Goal: Go to known website: Go to known website

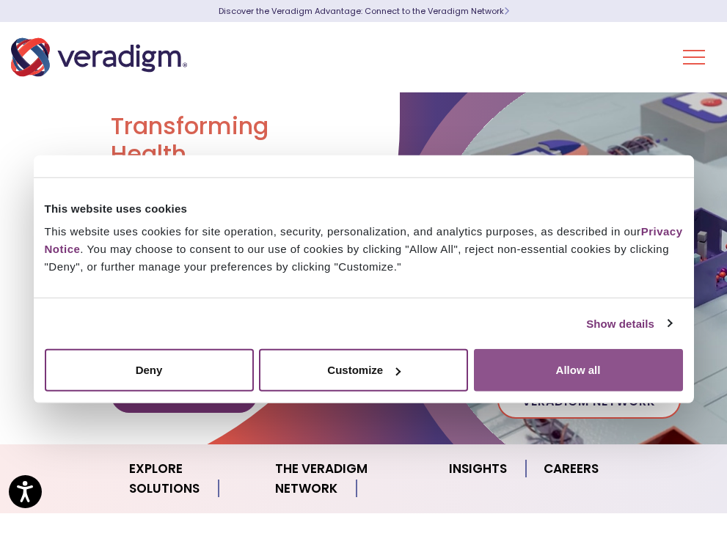
click at [558, 365] on button "Allow all" at bounding box center [578, 370] width 209 height 43
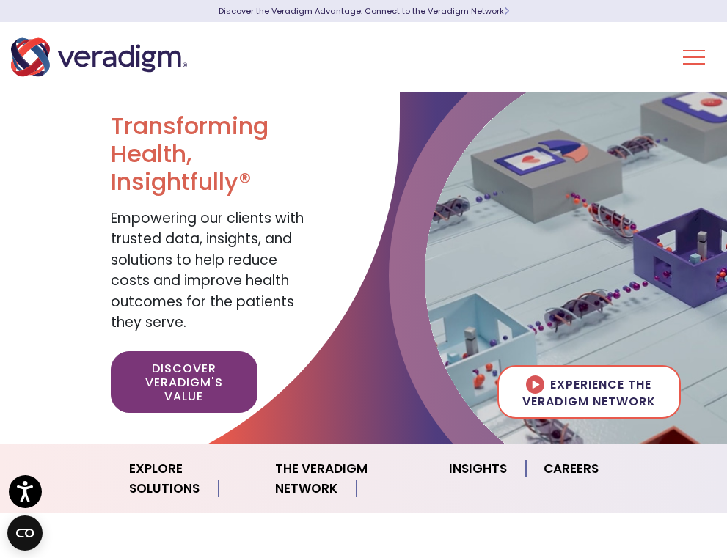
click at [0, 0] on link "Login" at bounding box center [0, 0] width 0 height 0
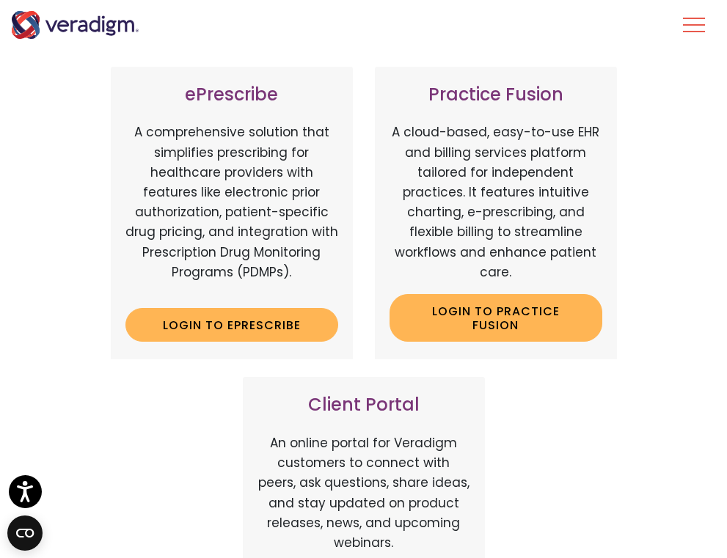
scroll to position [440, 0]
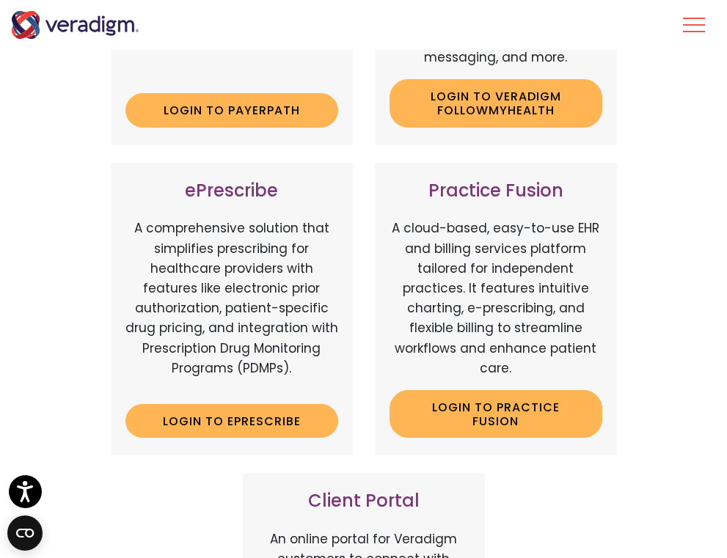
click at [0, 0] on link "Login" at bounding box center [0, 0] width 0 height 0
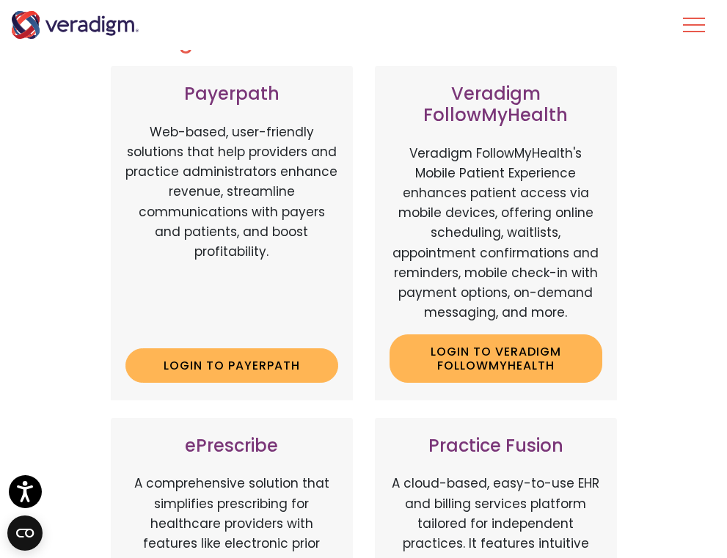
scroll to position [367, 0]
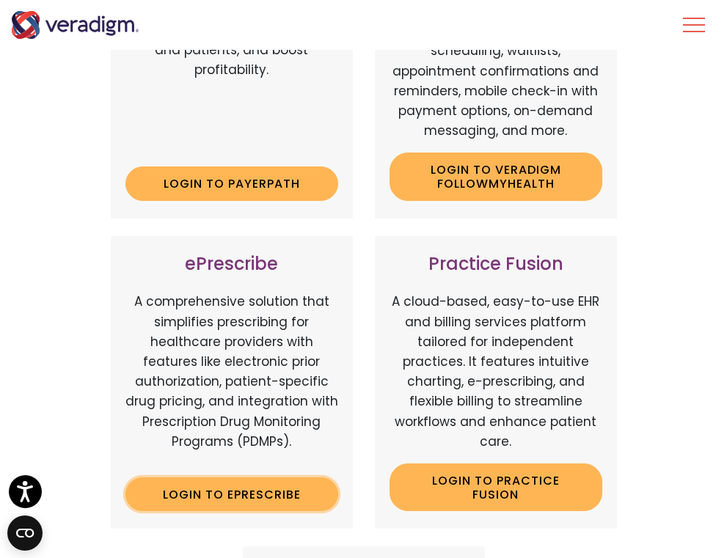
click at [338, 478] on link "Login to ePrescribe" at bounding box center [231, 495] width 213 height 34
